Goal: Find specific page/section: Find specific page/section

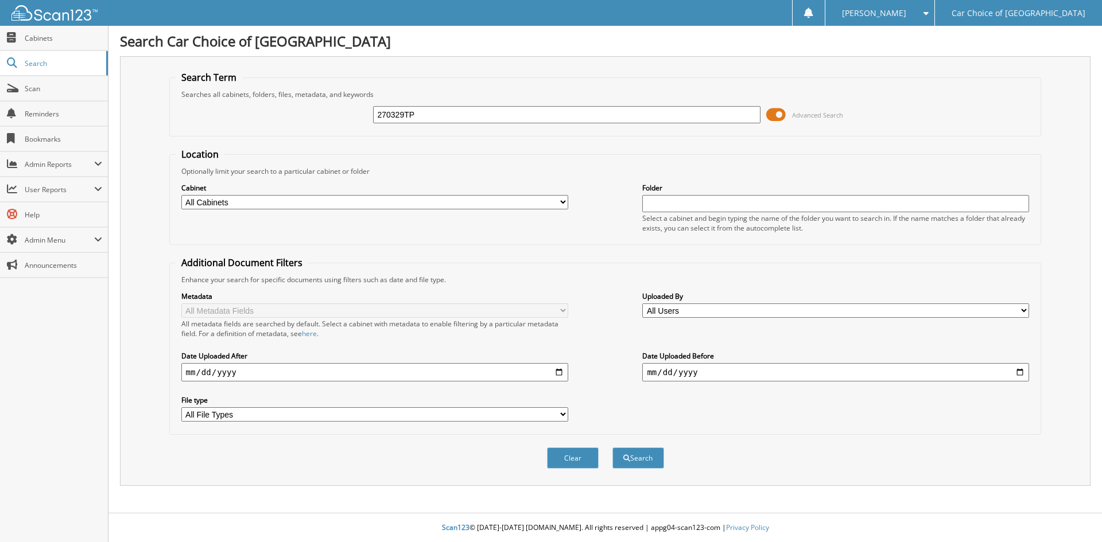
type input "270329TP"
click at [612, 448] on button "Search" at bounding box center [638, 458] width 52 height 21
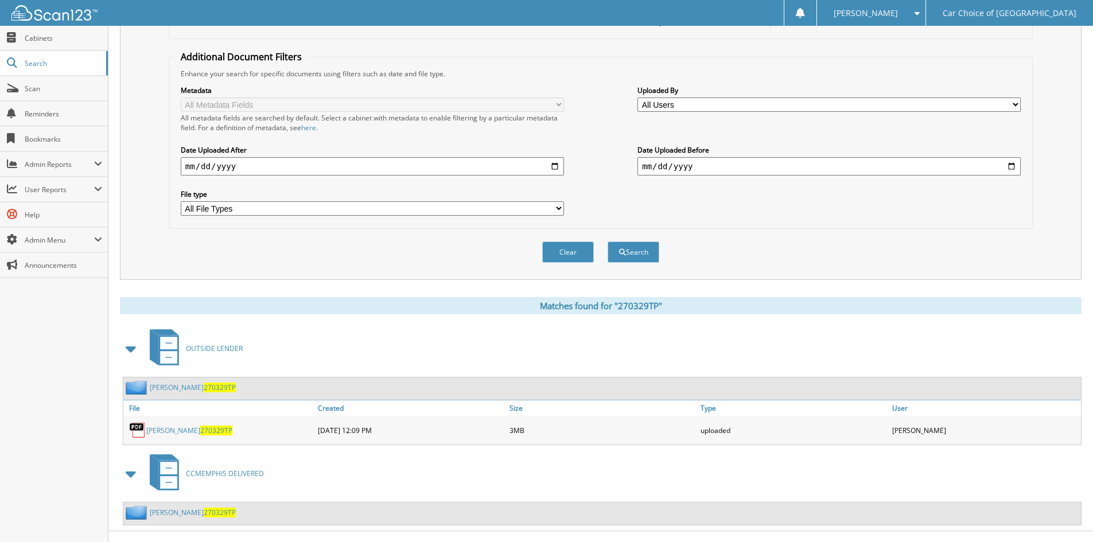
scroll to position [224, 0]
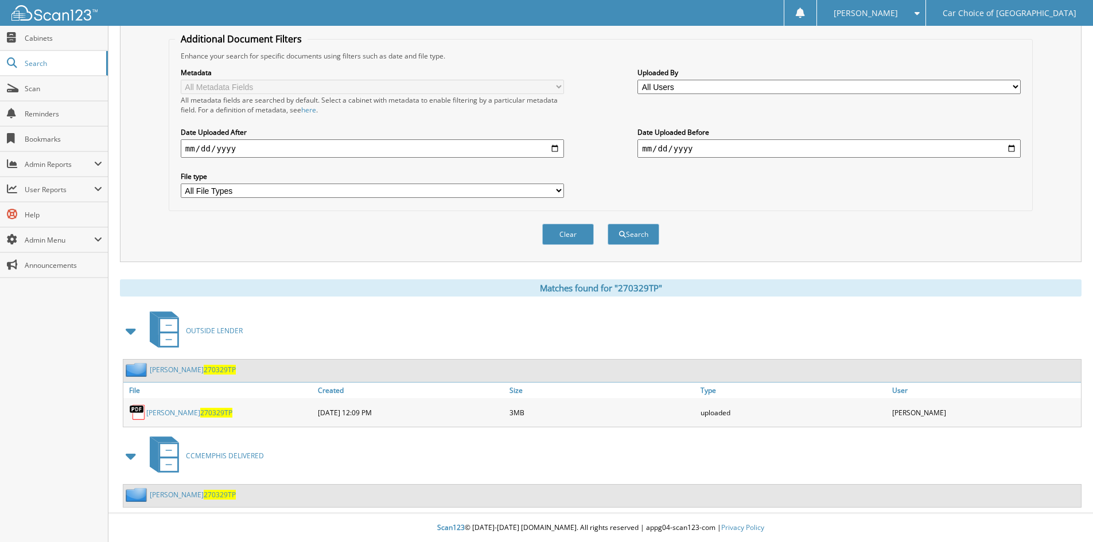
click at [172, 496] on link "[PERSON_NAME] 270329TP" at bounding box center [193, 495] width 86 height 10
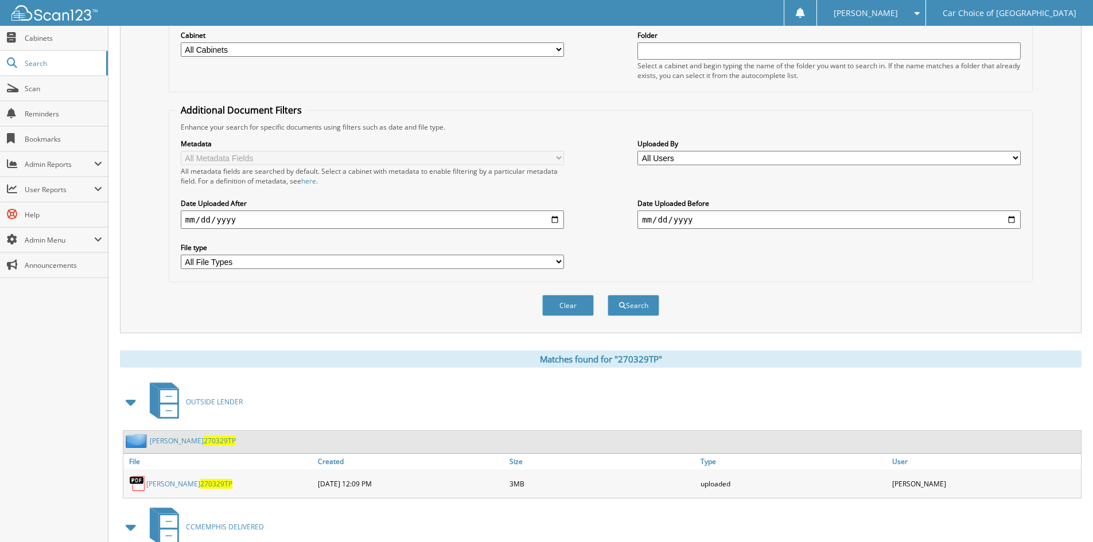
scroll to position [224, 0]
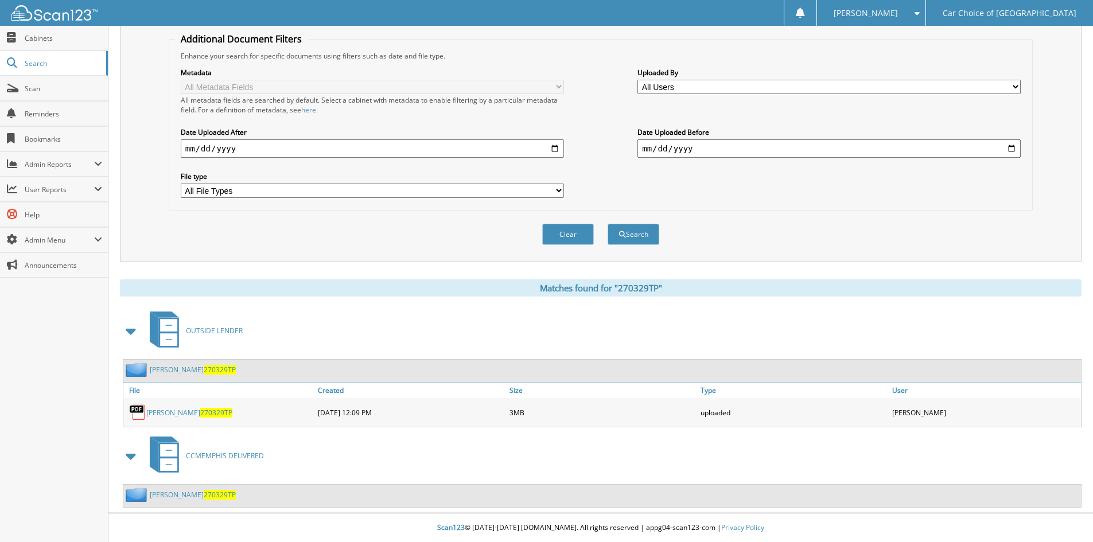
click at [181, 412] on link "[PERSON_NAME] 270329TP" at bounding box center [189, 413] width 86 height 10
